Goal: Task Accomplishment & Management: Use online tool/utility

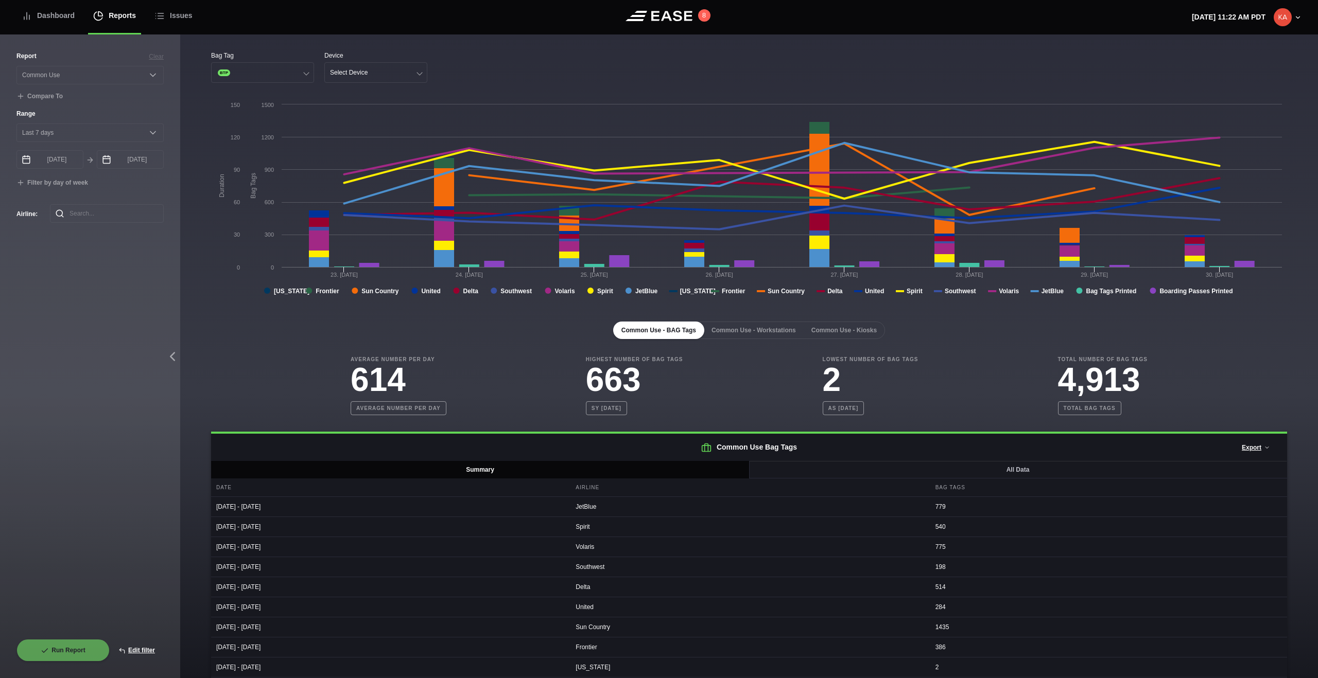
select select "Common Use"
select select "7"
click at [77, 306] on div "Report Clear Select a report... Arrivals Common Use Daily Throughput Departures…" at bounding box center [89, 345] width 147 height 588
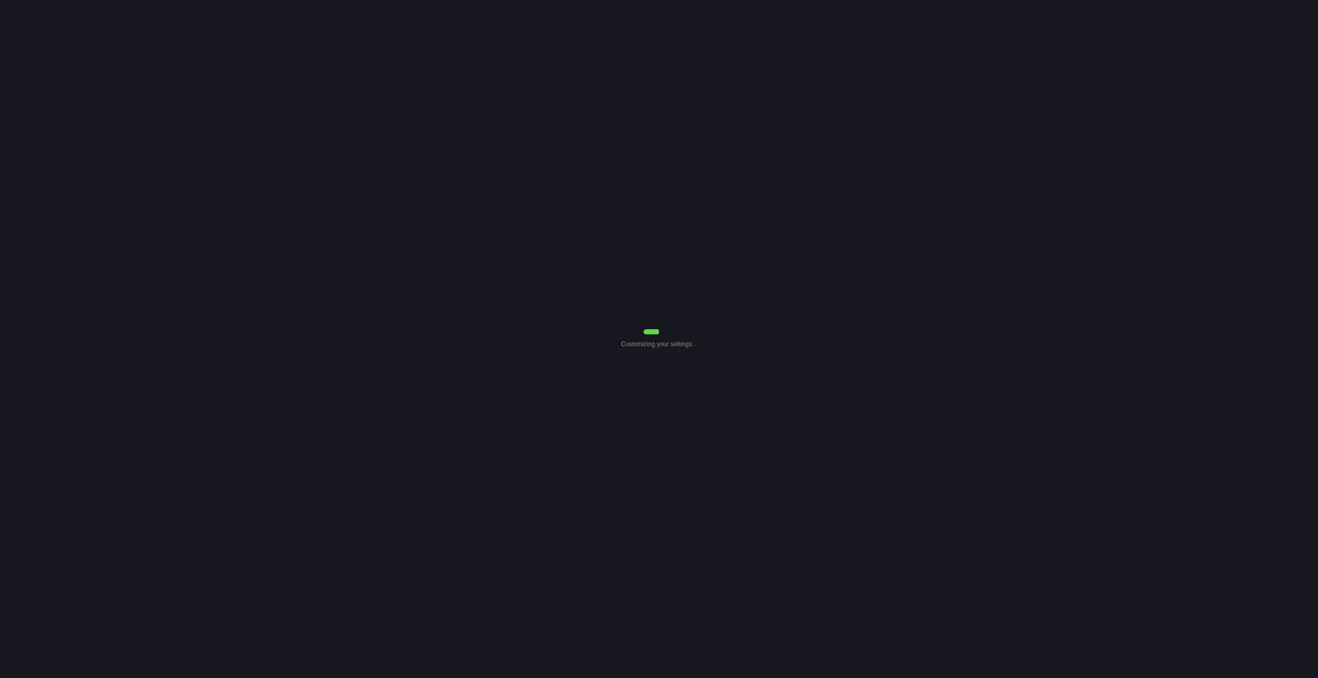
select select "Common Use"
select select "7"
select select "Common Use"
select select "7"
